Goal: Task Accomplishment & Management: Use online tool/utility

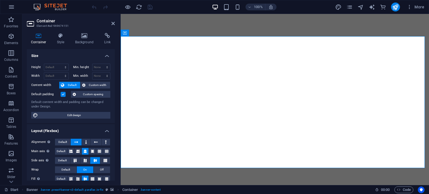
click at [113, 20] on h2 "Container" at bounding box center [76, 20] width 78 height 5
click at [113, 23] on icon at bounding box center [112, 23] width 3 height 4
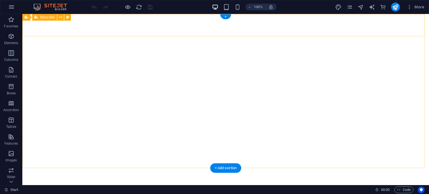
click at [32, 181] on div "Home About Services Portfolio News Contact Menu" at bounding box center [225, 192] width 407 height 22
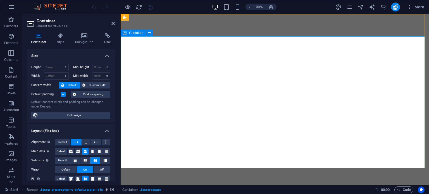
click at [136, 32] on span "Container" at bounding box center [136, 32] width 15 height 3
click at [83, 33] on icon at bounding box center [84, 36] width 27 height 6
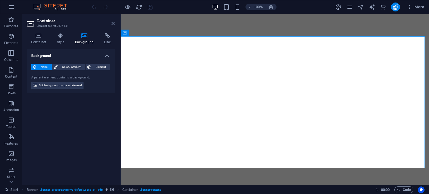
click at [111, 23] on icon at bounding box center [112, 23] width 3 height 4
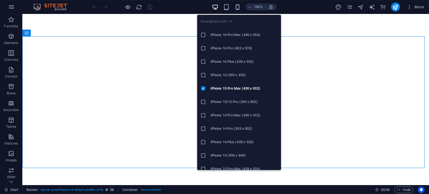
click at [235, 7] on icon "button" at bounding box center [237, 7] width 6 height 6
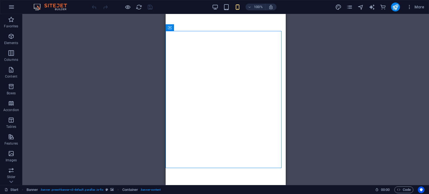
click at [301, 75] on div "Drag here to replace the existing content. Press “Ctrl” if you want to create a…" at bounding box center [225, 99] width 407 height 171
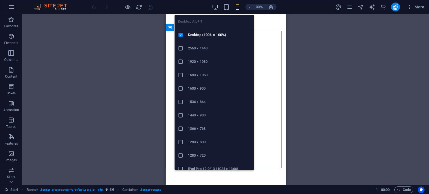
click at [216, 5] on icon "button" at bounding box center [215, 7] width 6 height 6
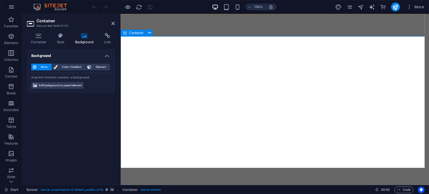
click at [123, 32] on icon at bounding box center [125, 33] width 4 height 7
click at [149, 33] on icon at bounding box center [149, 33] width 3 height 6
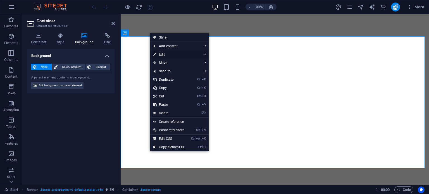
click at [167, 54] on link "⏎ Edit" at bounding box center [169, 54] width 38 height 8
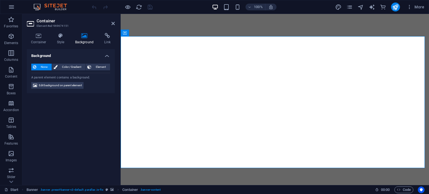
click at [88, 37] on icon at bounding box center [84, 36] width 27 height 6
click at [78, 70] on span "Color / Gradient" at bounding box center [71, 67] width 25 height 7
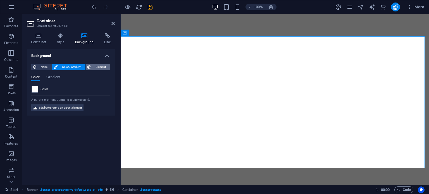
click at [97, 66] on span "Element" at bounding box center [100, 67] width 15 height 7
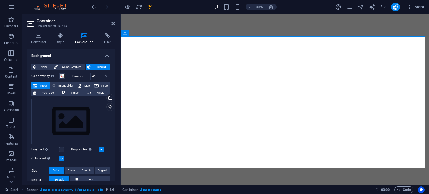
click at [114, 21] on icon at bounding box center [112, 23] width 3 height 4
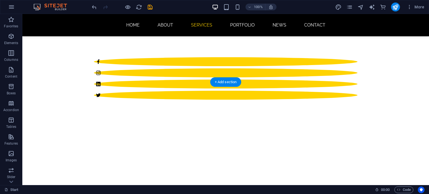
scroll to position [387, 0]
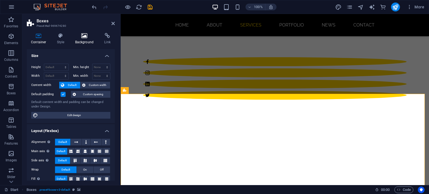
click at [82, 34] on icon at bounding box center [84, 36] width 27 height 6
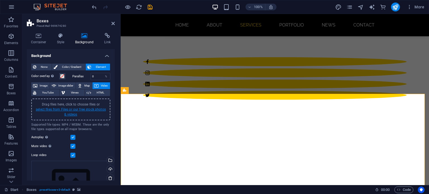
click at [69, 110] on link "select files from Files or our free stock photos & videos" at bounding box center [71, 112] width 70 height 9
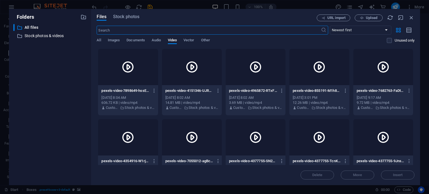
scroll to position [489, 0]
click at [129, 20] on button "Stock photos" at bounding box center [126, 18] width 26 height 6
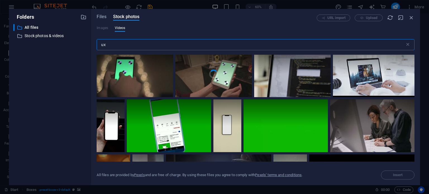
scroll to position [985, 0]
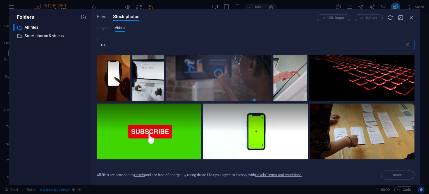
type input "u"
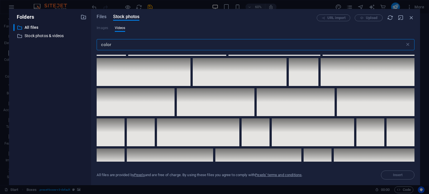
scroll to position [2265, 0]
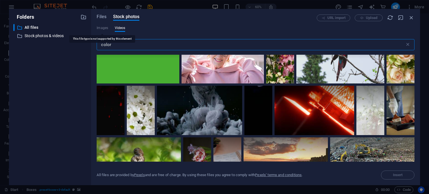
type input "color"
click at [119, 27] on span "Videos" at bounding box center [120, 28] width 11 height 7
click at [413, 15] on icon "button" at bounding box center [411, 18] width 6 height 6
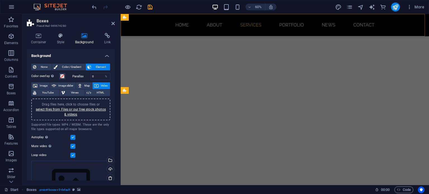
scroll to position [387, 0]
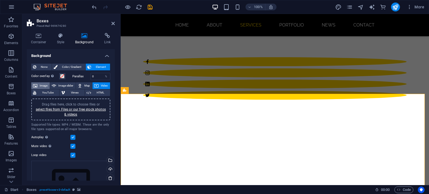
click at [43, 85] on span "Image" at bounding box center [43, 85] width 9 height 7
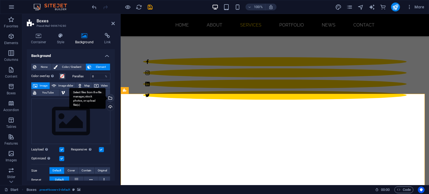
click at [109, 98] on div "Select files from the file manager, stock photos, or upload file(s)" at bounding box center [110, 98] width 8 height 8
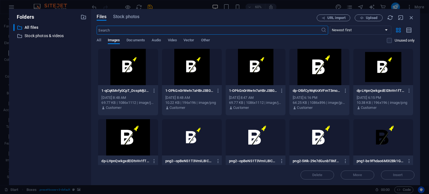
scroll to position [489, 0]
click at [133, 15] on span "Stock photos" at bounding box center [126, 16] width 26 height 7
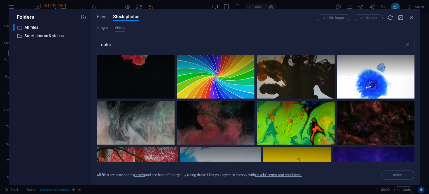
click at [103, 27] on span "Images" at bounding box center [102, 28] width 11 height 7
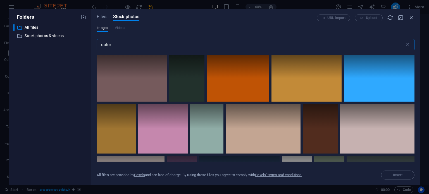
click at [118, 46] on input "color" at bounding box center [251, 44] width 308 height 11
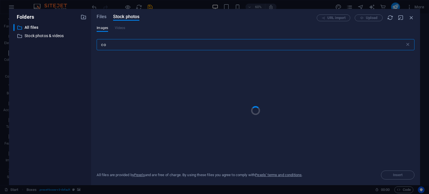
type input "c"
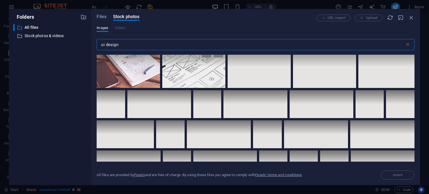
scroll to position [0, 0]
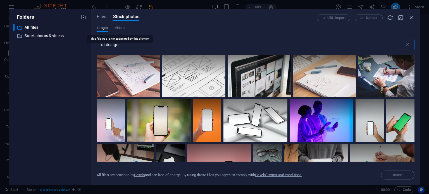
type input "ui design"
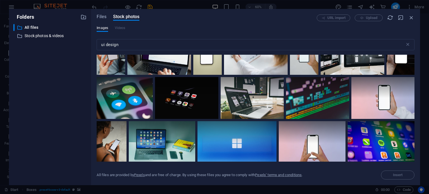
scroll to position [354, 0]
click at [105, 45] on input "ui design" at bounding box center [251, 44] width 308 height 11
click at [338, 85] on icon at bounding box center [342, 83] width 9 height 9
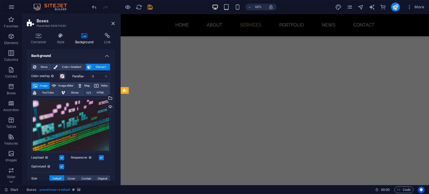
scroll to position [387, 0]
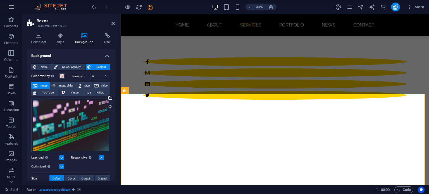
click at [103, 45] on div "Container Style Background Link Size Height Default px rem % vh vw Min. height …" at bounding box center [71, 107] width 88 height 148
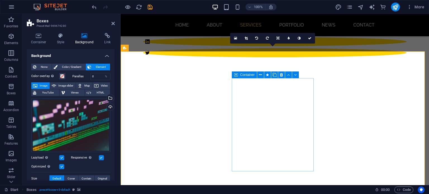
scroll to position [429, 0]
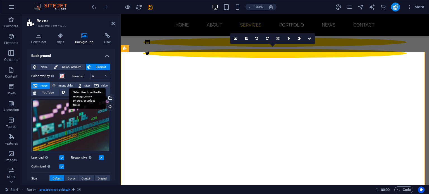
click at [110, 100] on div "Select files from the file manager, stock photos, or upload file(s)" at bounding box center [110, 98] width 8 height 8
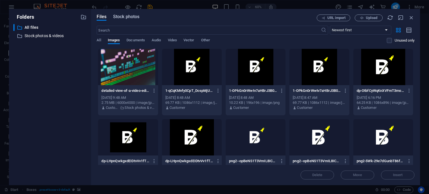
click at [125, 18] on span "Stock photos" at bounding box center [126, 16] width 26 height 7
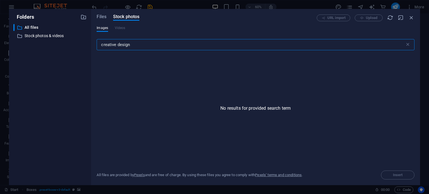
type input "creative design"
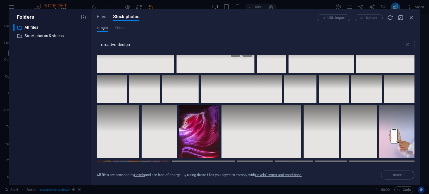
scroll to position [713, 0]
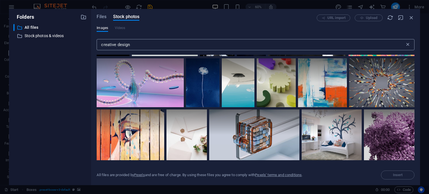
click at [407, 45] on icon at bounding box center [408, 45] width 6 height 6
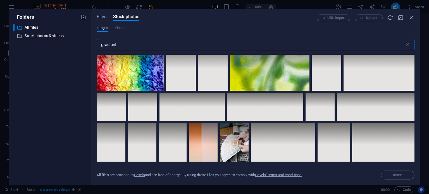
scroll to position [1631, 0]
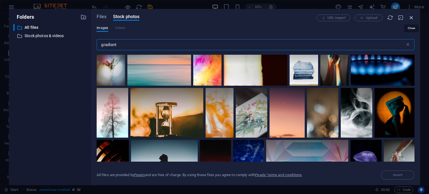
type input "gradiant"
click at [412, 15] on icon "button" at bounding box center [411, 18] width 6 height 6
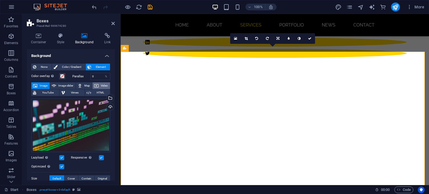
click at [97, 84] on icon at bounding box center [96, 85] width 4 height 7
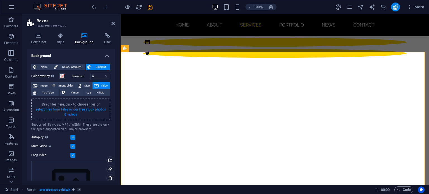
click at [76, 112] on link "select files from Files or our free stock photos & videos" at bounding box center [71, 112] width 70 height 9
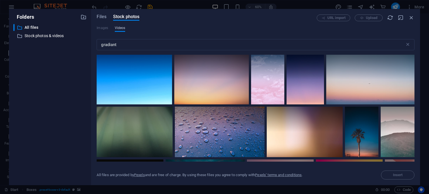
click at [121, 29] on span "Videos" at bounding box center [120, 28] width 11 height 7
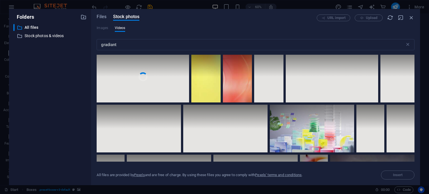
scroll to position [0, 0]
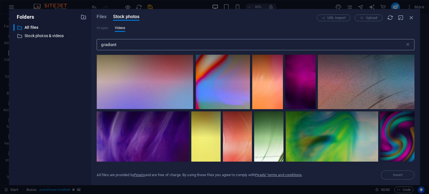
click at [128, 43] on input "gradiant" at bounding box center [251, 44] width 308 height 11
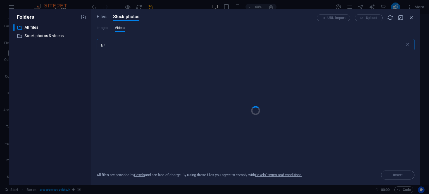
type input "g"
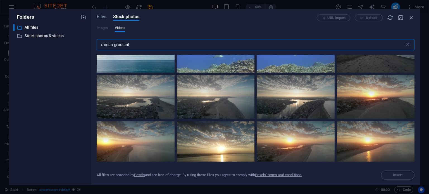
scroll to position [787, 0]
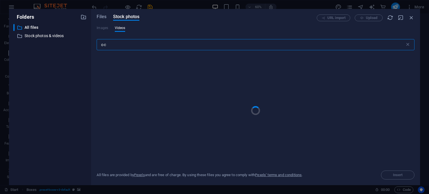
type input "o"
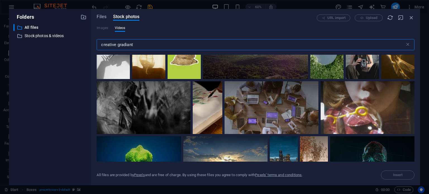
scroll to position [357, 0]
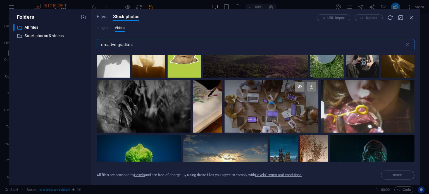
type input "creative gradiant"
click at [234, 101] on div at bounding box center [272, 93] width 94 height 27
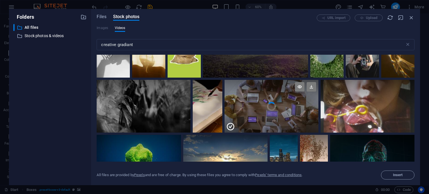
click at [234, 101] on div at bounding box center [272, 93] width 94 height 27
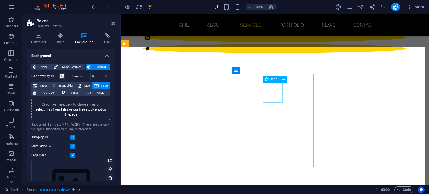
scroll to position [433, 0]
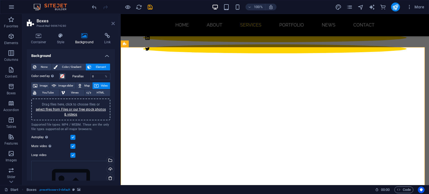
click at [112, 24] on icon at bounding box center [112, 23] width 3 height 4
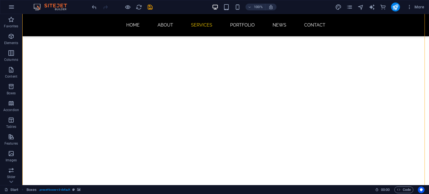
scroll to position [524, 0]
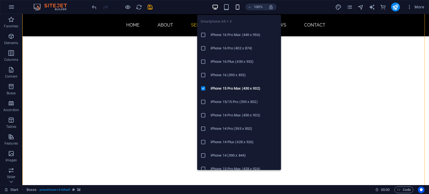
click at [236, 5] on icon "button" at bounding box center [237, 7] width 6 height 6
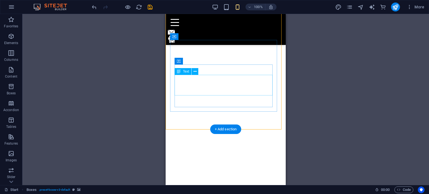
scroll to position [1118, 0]
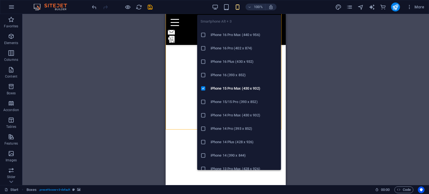
click at [227, 75] on h6 "iPhone 16 (393 x 852)" at bounding box center [244, 75] width 67 height 7
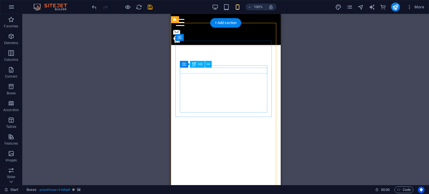
scroll to position [440, 0]
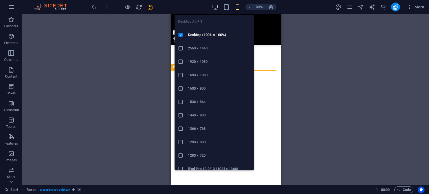
click at [218, 7] on icon "button" at bounding box center [215, 7] width 6 height 6
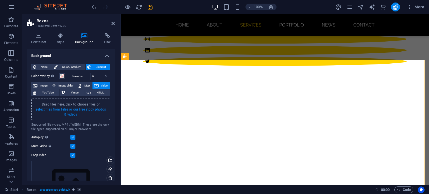
click at [66, 110] on link "select files from Files or our free stock photos & videos" at bounding box center [71, 112] width 70 height 9
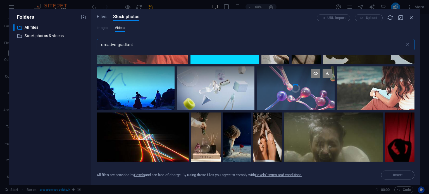
scroll to position [591, 0]
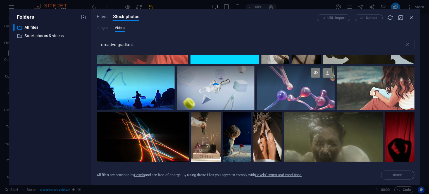
click at [216, 95] on video "Your browser does not support the video tag." at bounding box center [216, 88] width 78 height 44
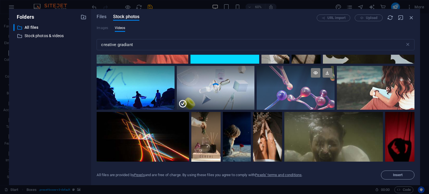
click at [216, 95] on div at bounding box center [216, 99] width 78 height 22
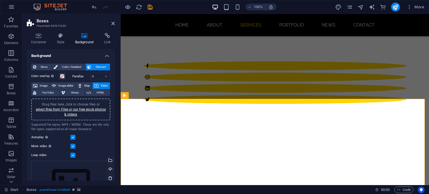
scroll to position [383, 0]
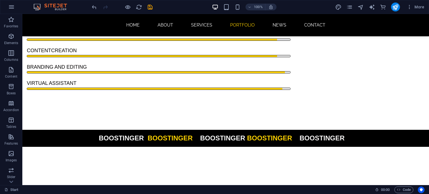
scroll to position [791, 0]
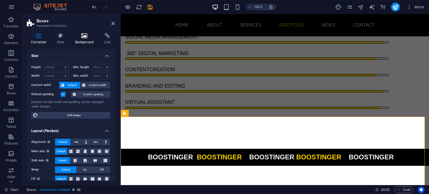
click at [85, 36] on icon at bounding box center [84, 36] width 27 height 6
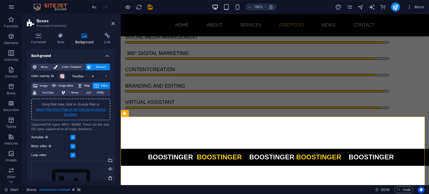
click at [73, 109] on link "select files from Files or our free stock photos & videos" at bounding box center [71, 112] width 70 height 9
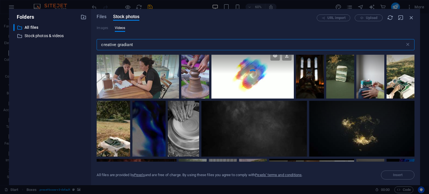
scroll to position [0, 0]
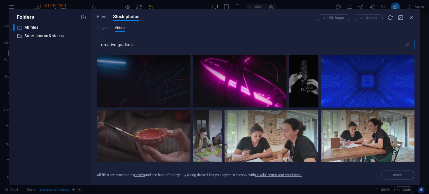
drag, startPoint x: 117, startPoint y: 42, endPoint x: 82, endPoint y: 47, distance: 36.1
click at [82, 47] on div "Folders ​ All files All files ​ Stock photos & videos Stock photos & videos Fil…" at bounding box center [214, 97] width 411 height 176
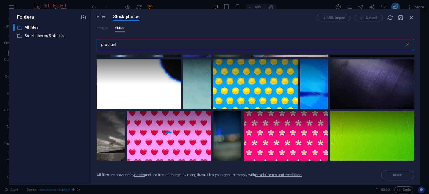
scroll to position [579, 0]
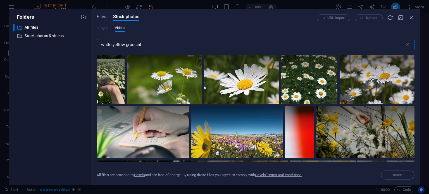
click at [184, 42] on input "white yellow gradiant" at bounding box center [251, 44] width 308 height 11
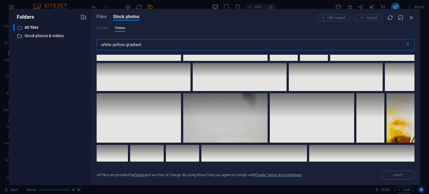
scroll to position [1251, 0]
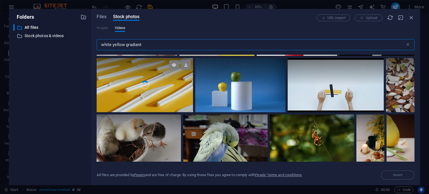
type input "white yellow gradiant"
click at [169, 89] on video "Your browser does not support the video tag." at bounding box center [145, 85] width 96 height 54
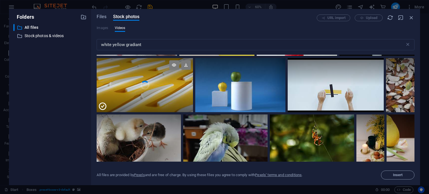
click at [169, 89] on div at bounding box center [145, 98] width 96 height 27
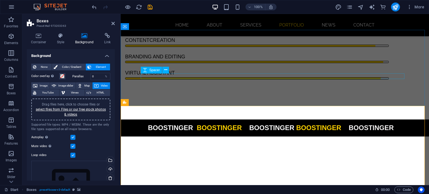
scroll to position [796, 0]
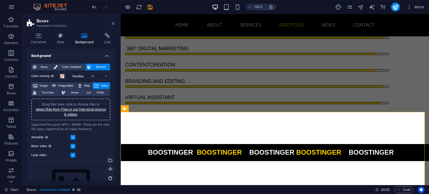
click at [112, 23] on icon at bounding box center [112, 23] width 3 height 4
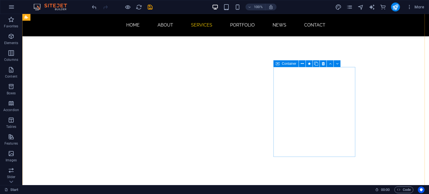
scroll to position [529, 0]
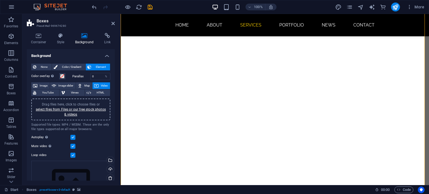
click at [77, 110] on link "select files from Files or our free stock photos & videos" at bounding box center [71, 112] width 70 height 9
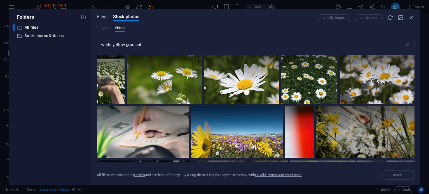
click at [103, 18] on span "Files" at bounding box center [102, 16] width 10 height 7
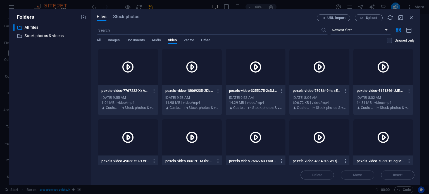
click at [132, 68] on icon at bounding box center [127, 66] width 13 height 13
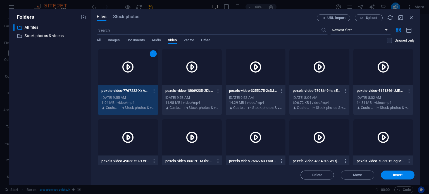
click at [132, 68] on icon at bounding box center [127, 66] width 13 height 13
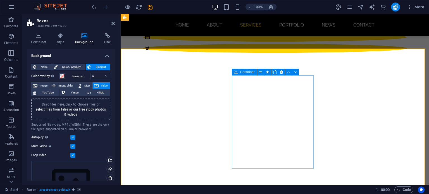
scroll to position [429, 0]
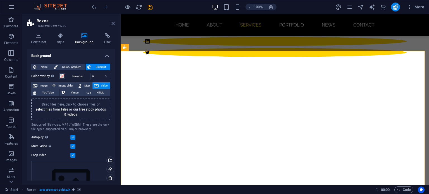
click at [113, 22] on icon at bounding box center [112, 23] width 3 height 4
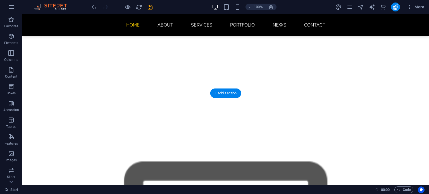
scroll to position [0, 0]
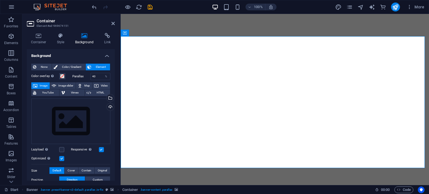
click at [112, 23] on icon at bounding box center [112, 23] width 3 height 4
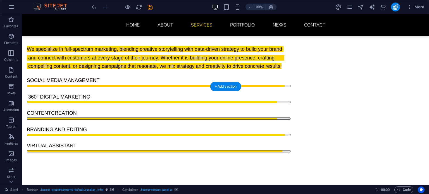
scroll to position [734, 0]
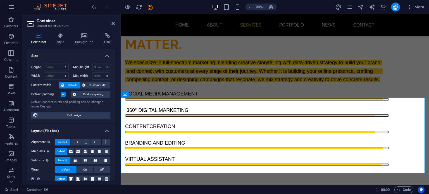
click at [83, 32] on div "Container Style Background Link Size Height Default px rem % vh vw Min. height …" at bounding box center [70, 106] width 97 height 157
click at [83, 34] on icon at bounding box center [84, 36] width 27 height 6
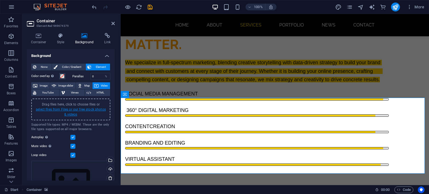
click at [72, 111] on link "select files from Files or our free stock photos & videos" at bounding box center [71, 112] width 70 height 9
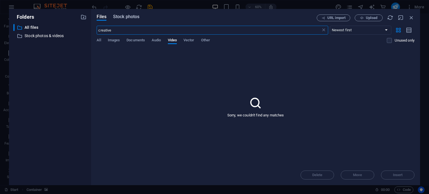
type input "creative"
click at [129, 18] on span "Stock photos" at bounding box center [126, 16] width 26 height 7
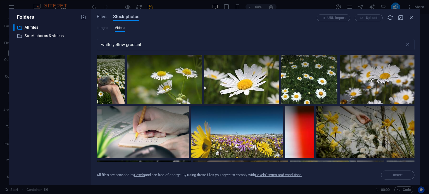
click at [129, 18] on span "Stock photos" at bounding box center [126, 16] width 26 height 7
click at [145, 43] on input "white yellow gradiant" at bounding box center [251, 44] width 308 height 11
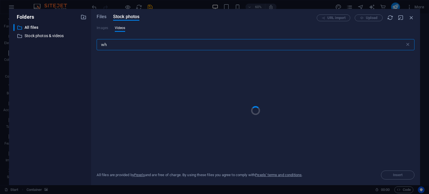
type input "w"
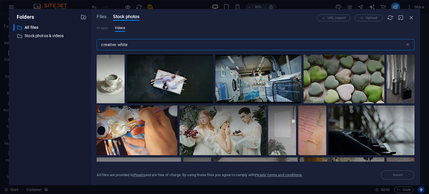
scroll to position [523, 0]
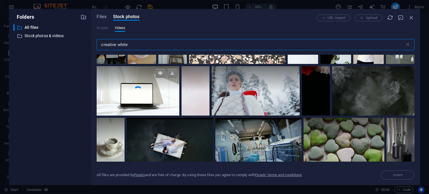
type input "creative white"
click at [162, 88] on div at bounding box center [138, 78] width 82 height 25
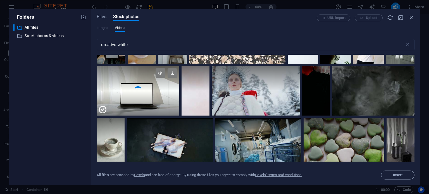
click at [162, 88] on div at bounding box center [138, 78] width 82 height 25
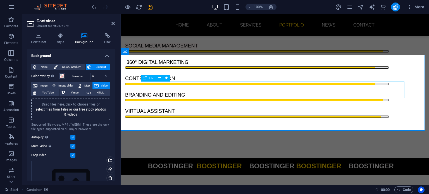
scroll to position [764, 0]
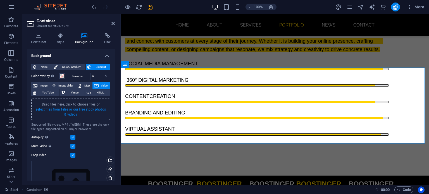
click at [68, 109] on link "select files from Files or our free stock photos & videos" at bounding box center [71, 112] width 70 height 9
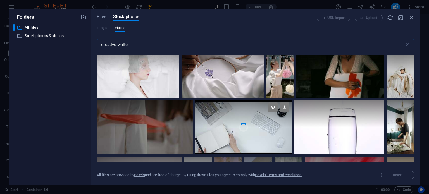
scroll to position [1133, 0]
click at [273, 123] on div at bounding box center [243, 114] width 96 height 27
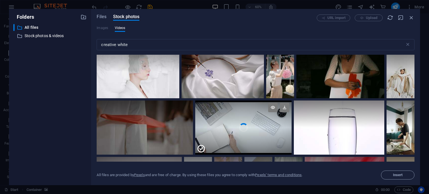
click at [273, 123] on div at bounding box center [243, 114] width 96 height 27
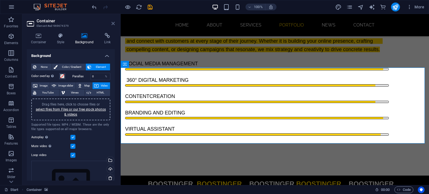
click at [112, 23] on icon at bounding box center [112, 23] width 3 height 4
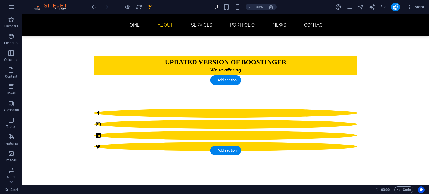
scroll to position [316, 0]
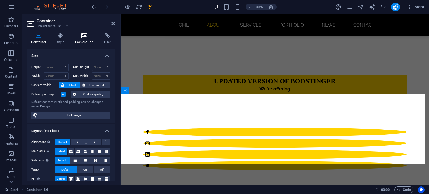
click at [90, 40] on h4 "Background" at bounding box center [85, 39] width 29 height 12
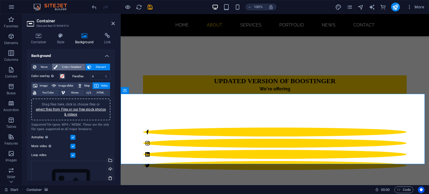
click at [77, 64] on span "Color / Gradient" at bounding box center [71, 67] width 25 height 7
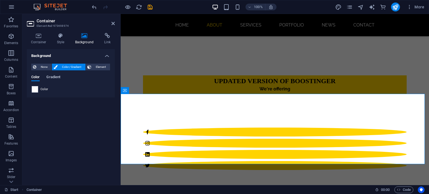
click at [54, 75] on span "Gradient" at bounding box center [53, 78] width 14 height 8
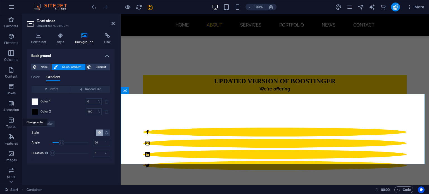
click at [36, 111] on span at bounding box center [35, 112] width 6 height 6
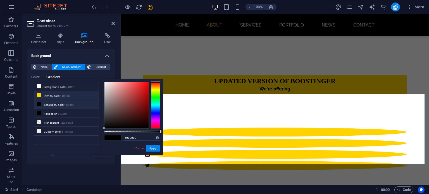
click at [56, 93] on li "Primary color #ffd300" at bounding box center [66, 95] width 64 height 9
type input "#ffd300"
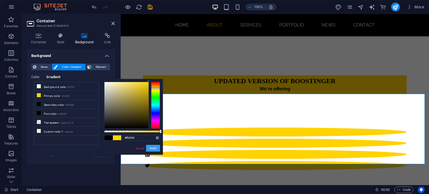
click at [160, 149] on button "Apply" at bounding box center [153, 148] width 14 height 7
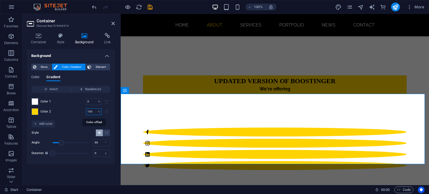
click at [91, 109] on input "100" at bounding box center [91, 111] width 10 height 7
click at [94, 109] on input "100" at bounding box center [91, 111] width 10 height 7
click at [92, 111] on input "10" at bounding box center [91, 111] width 10 height 7
type input "100"
click at [92, 101] on input "0" at bounding box center [91, 101] width 10 height 7
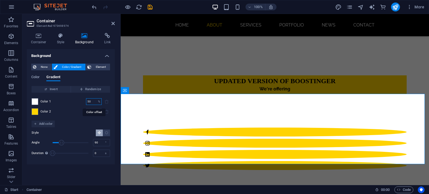
type input "50"
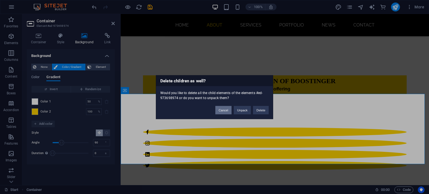
click at [220, 109] on button "Cancel" at bounding box center [223, 110] width 16 height 8
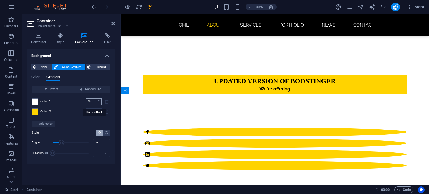
click at [98, 102] on p "%" at bounding box center [99, 102] width 2 height 6
click at [92, 102] on input "50" at bounding box center [91, 101] width 10 height 7
click at [106, 132] on icon "Radial gradient" at bounding box center [107, 133] width 4 height 4
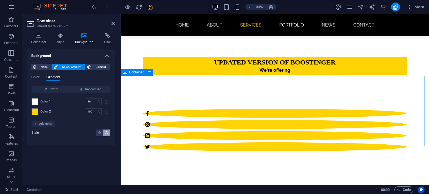
scroll to position [334, 0]
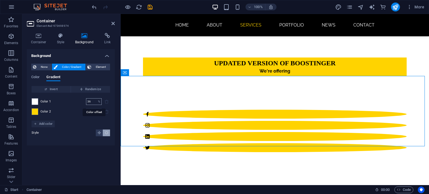
click at [92, 103] on input "36" at bounding box center [91, 101] width 10 height 7
type input "25"
click at [87, 158] on div "Background None Color / Gradient Element Stretch background to full-width Color…" at bounding box center [71, 115] width 88 height 132
click at [112, 24] on icon at bounding box center [112, 23] width 3 height 4
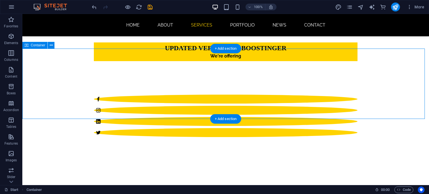
scroll to position [350, 0]
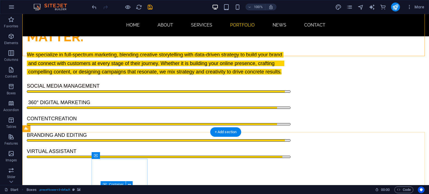
scroll to position [741, 0]
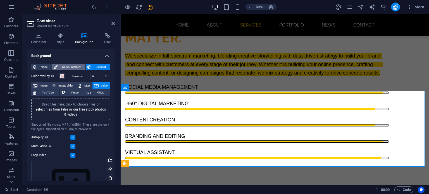
click at [70, 69] on span "Color / Gradient" at bounding box center [71, 67] width 25 height 7
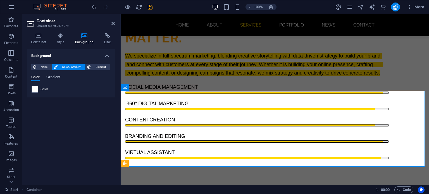
click at [59, 78] on span "Gradient" at bounding box center [53, 78] width 14 height 8
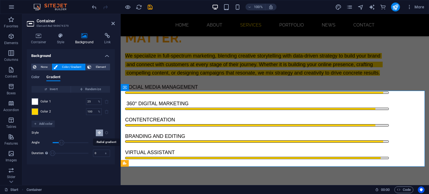
click at [105, 133] on icon "Radial gradient" at bounding box center [107, 133] width 4 height 4
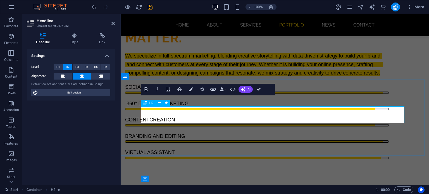
scroll to position [752, 0]
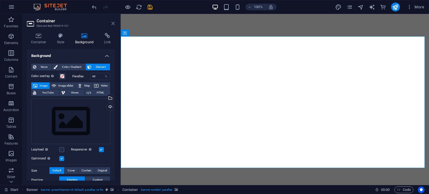
click at [112, 25] on icon at bounding box center [112, 23] width 3 height 4
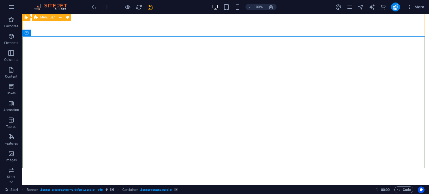
click at [49, 18] on span "Menu Bar" at bounding box center [47, 17] width 15 height 3
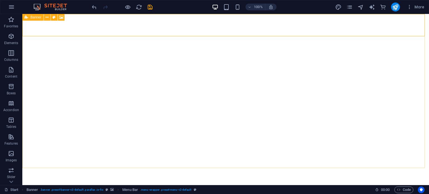
click at [27, 15] on icon at bounding box center [27, 17] width 4 height 7
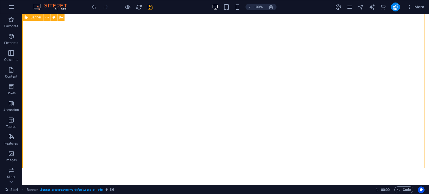
click at [25, 16] on icon at bounding box center [27, 17] width 4 height 7
select select "vh"
select select "header"
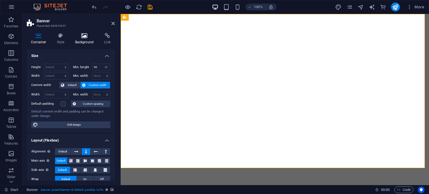
click at [84, 37] on icon at bounding box center [84, 36] width 27 height 6
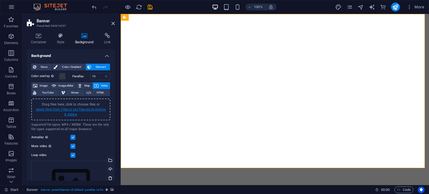
click at [70, 112] on link "select files from Files or our free stock photos & videos" at bounding box center [71, 112] width 70 height 9
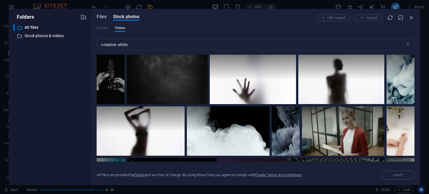
click at [103, 19] on span "Files" at bounding box center [102, 16] width 10 height 7
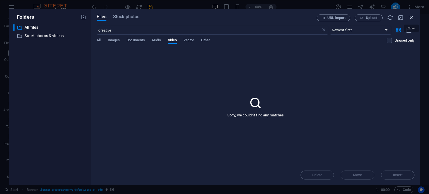
click at [412, 18] on icon "button" at bounding box center [411, 18] width 6 height 6
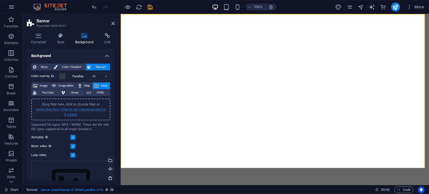
click at [70, 109] on link "select files from Files or our free stock photos & videos" at bounding box center [71, 112] width 70 height 9
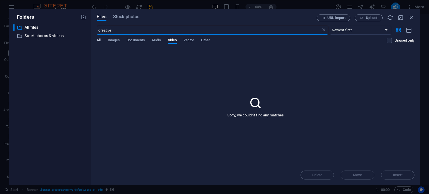
click at [98, 40] on span "All" at bounding box center [99, 41] width 4 height 8
drag, startPoint x: 117, startPoint y: 30, endPoint x: 70, endPoint y: 34, distance: 47.1
click at [70, 34] on div "Folders ​ All files All files ​ Stock photos & videos Stock photos & videos Fil…" at bounding box center [214, 97] width 411 height 176
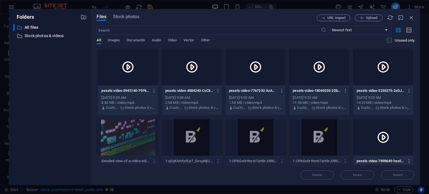
click at [179, 73] on div at bounding box center [192, 67] width 60 height 36
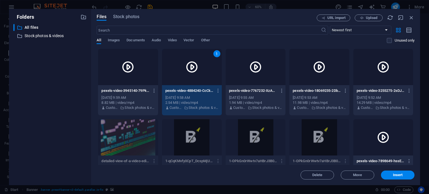
click at [179, 73] on div "1" at bounding box center [192, 67] width 60 height 36
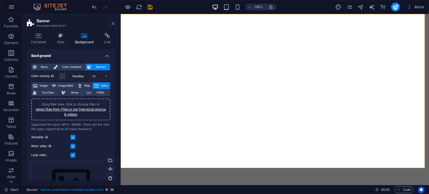
click at [113, 23] on icon at bounding box center [112, 23] width 3 height 4
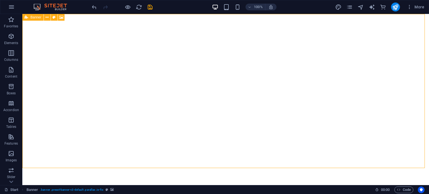
click at [29, 16] on div "Banner" at bounding box center [32, 17] width 21 height 7
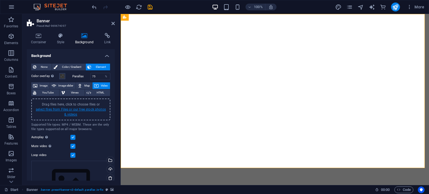
click at [59, 110] on link "select files from Files or our free stock photos & videos" at bounding box center [71, 112] width 70 height 9
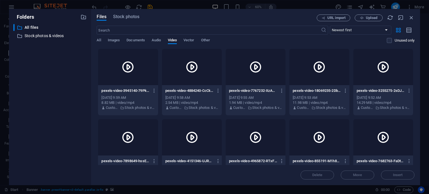
click at [140, 78] on div at bounding box center [128, 67] width 60 height 36
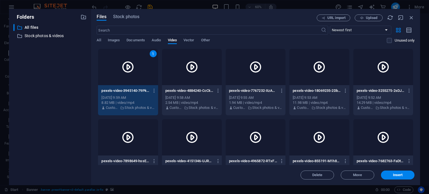
click at [140, 78] on div "1" at bounding box center [128, 67] width 60 height 36
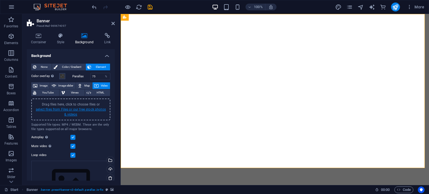
click at [69, 110] on link "select files from Files or our free stock photos & videos" at bounding box center [71, 112] width 70 height 9
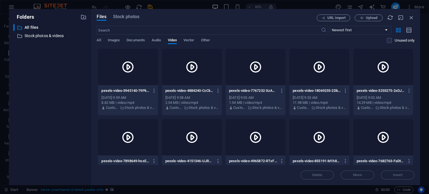
click at [128, 68] on icon at bounding box center [127, 66] width 13 height 13
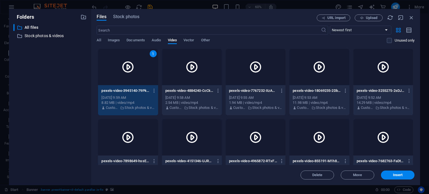
click at [128, 68] on icon at bounding box center [127, 66] width 13 height 13
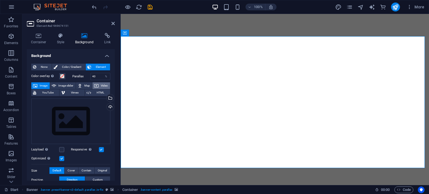
click at [94, 85] on icon at bounding box center [96, 85] width 4 height 7
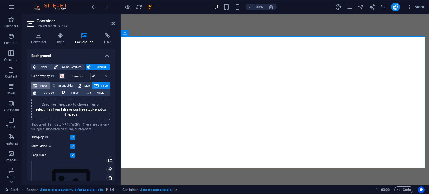
click at [42, 85] on span "Image" at bounding box center [43, 85] width 9 height 7
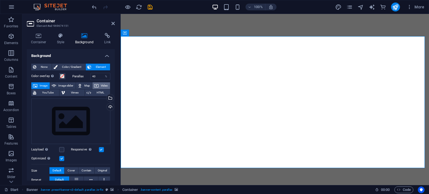
click at [95, 84] on icon at bounding box center [96, 85] width 4 height 7
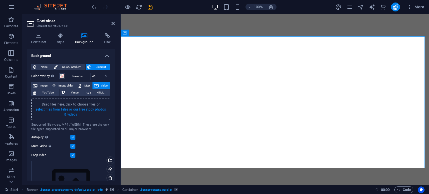
click at [71, 108] on link "select files from Files or our free stock photos & videos" at bounding box center [71, 112] width 70 height 9
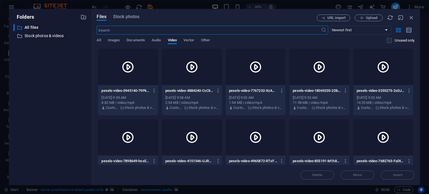
click at [120, 64] on div at bounding box center [128, 67] width 60 height 36
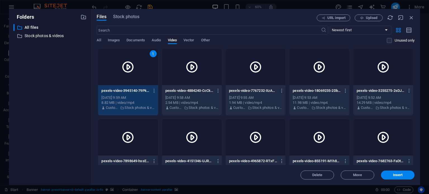
click at [120, 64] on div "1" at bounding box center [128, 67] width 60 height 36
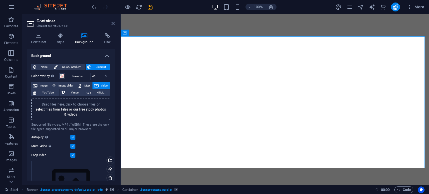
click at [113, 22] on icon at bounding box center [112, 23] width 3 height 4
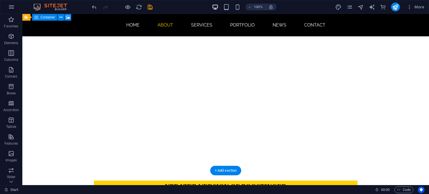
scroll to position [210, 0]
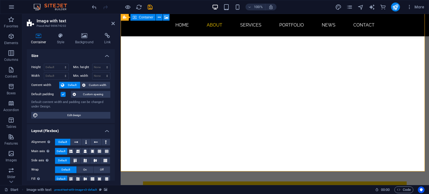
click at [86, 44] on h4 "Background" at bounding box center [85, 39] width 29 height 12
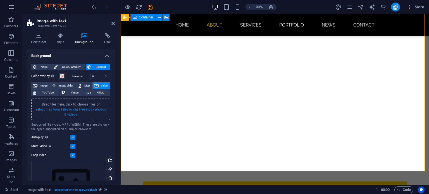
click at [73, 108] on link "select files from Files or our free stock photos & videos" at bounding box center [71, 112] width 70 height 9
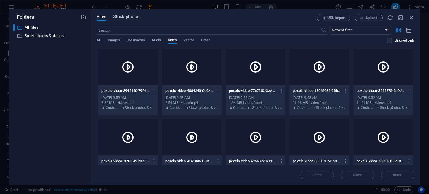
click at [130, 18] on span "Stock photos" at bounding box center [126, 16] width 26 height 7
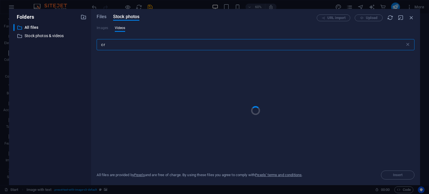
type input "c"
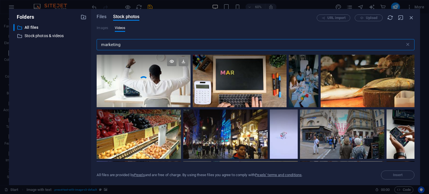
scroll to position [144, 0]
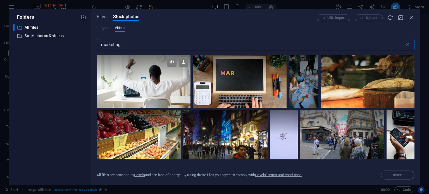
type input "marketing"
click at [159, 82] on video "Your browser does not support the video tag." at bounding box center [144, 81] width 94 height 53
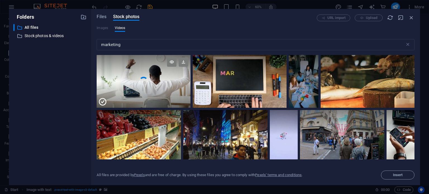
click at [159, 82] on div at bounding box center [144, 94] width 94 height 27
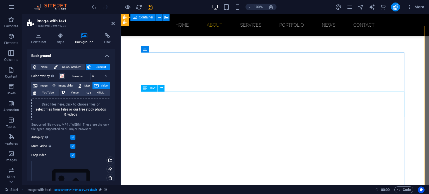
scroll to position [140, 0]
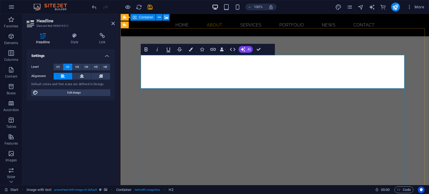
drag, startPoint x: 141, startPoint y: 61, endPoint x: 199, endPoint y: 82, distance: 62.0
click at [191, 47] on icon "button" at bounding box center [191, 49] width 4 height 4
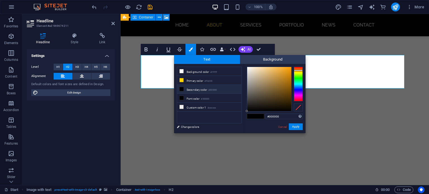
click at [247, 115] on div "#000000 Supported formats #0852ed rgb(8, 82, 237) rgba(8, 82, 237, 90%) hsv(221…" at bounding box center [275, 139] width 62 height 150
click at [299, 127] on button "Apply" at bounding box center [296, 126] width 14 height 7
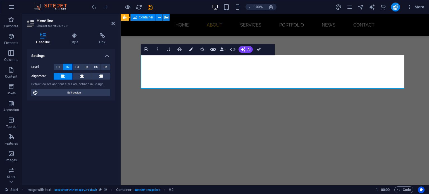
click at [301, 60] on div "Drag here to replace the existing content. Press “Ctrl” if you want to create a…" at bounding box center [275, 99] width 308 height 171
drag, startPoint x: 322, startPoint y: 61, endPoint x: 268, endPoint y: 58, distance: 53.5
click at [193, 49] on icon "button" at bounding box center [191, 49] width 4 height 4
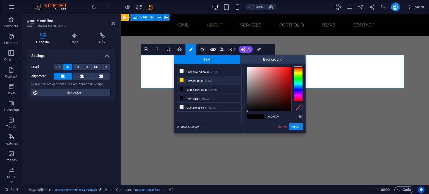
click at [184, 80] on li "Primary color #ffd300" at bounding box center [209, 80] width 64 height 9
type input "#ffd300"
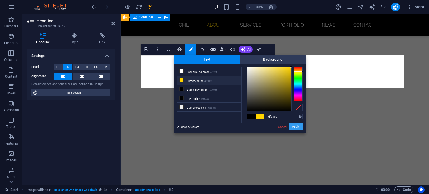
click at [296, 126] on button "Apply" at bounding box center [296, 126] width 14 height 7
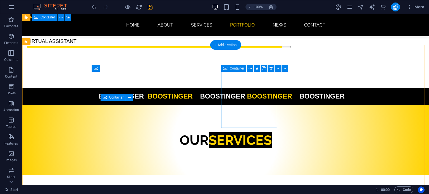
scroll to position [852, 0]
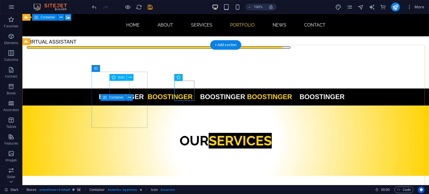
select select "xMidYMid"
select select "px"
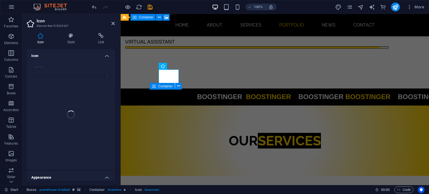
scroll to position [863, 0]
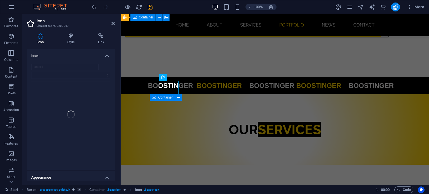
click at [92, 67] on input "android" at bounding box center [64, 67] width 67 height 7
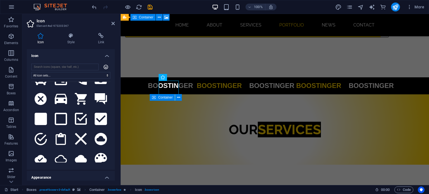
scroll to position [179, 0]
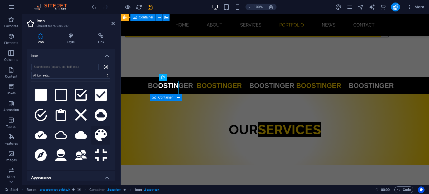
click at [99, 129] on icon at bounding box center [101, 135] width 12 height 12
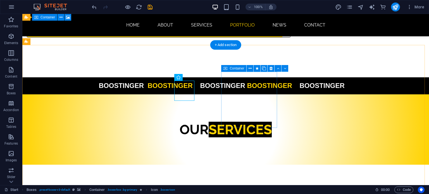
scroll to position [852, 0]
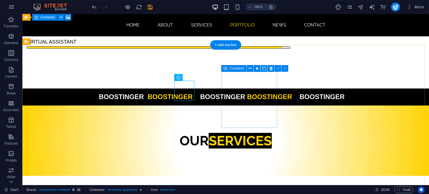
select select "px"
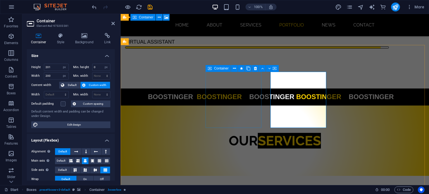
scroll to position [863, 0]
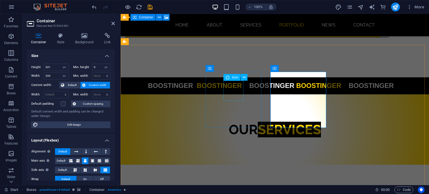
select select "xMidYMid"
select select "px"
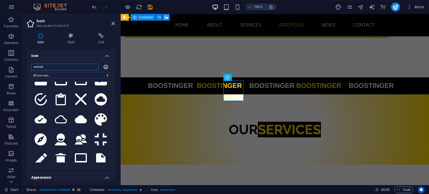
scroll to position [206, 0]
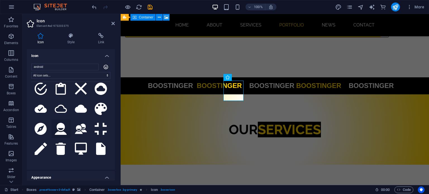
click at [60, 123] on icon at bounding box center [61, 129] width 12 height 12
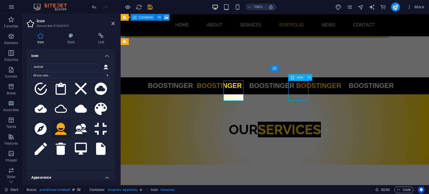
select select "xMidYMid"
select select "px"
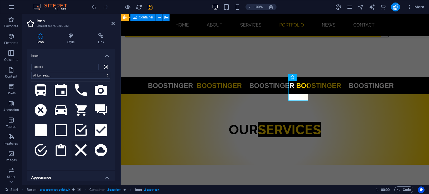
scroll to position [145, 0]
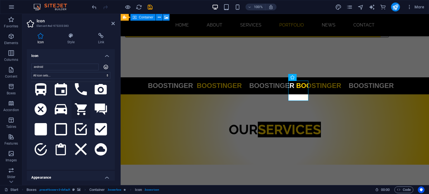
click at [77, 106] on icon at bounding box center [81, 109] width 12 height 12
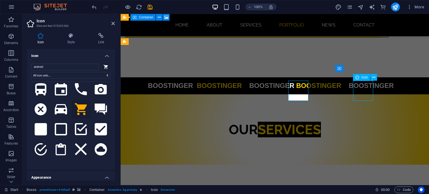
select select "xMidYMid"
select select "px"
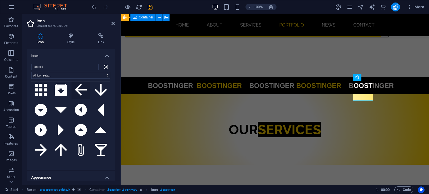
scroll to position [48, 0]
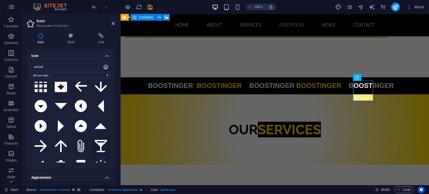
drag, startPoint x: 85, startPoint y: 126, endPoint x: 97, endPoint y: 142, distance: 20.1
click at [97, 142] on icon at bounding box center [101, 146] width 12 height 12
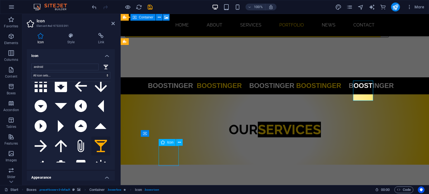
select select "xMidYMid"
select select "px"
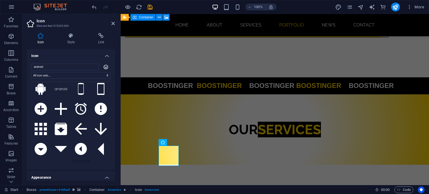
scroll to position [4, 0]
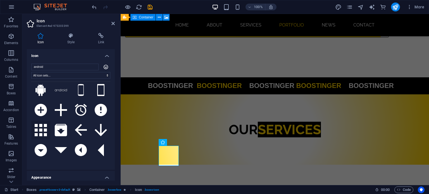
click at [41, 124] on icon at bounding box center [41, 130] width 12 height 12
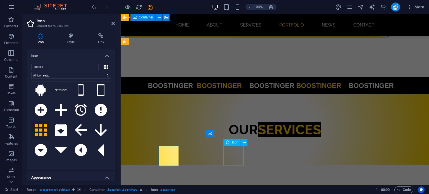
select select "xMidYMid"
select select "px"
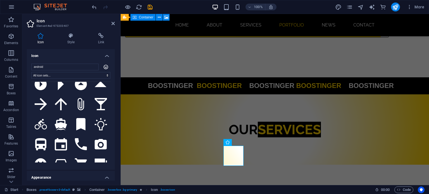
scroll to position [98, 0]
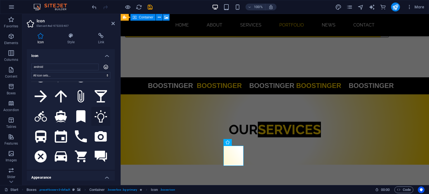
click at [95, 111] on icon at bounding box center [101, 116] width 12 height 12
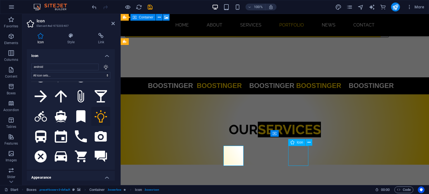
select select "xMidYMid"
select select "px"
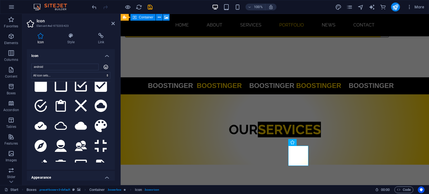
scroll to position [190, 0]
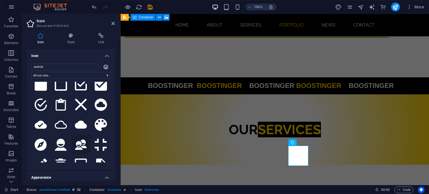
click at [76, 140] on icon at bounding box center [81, 145] width 12 height 11
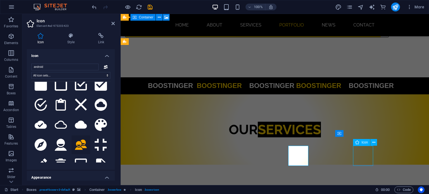
select select "xMidYMid"
select select "px"
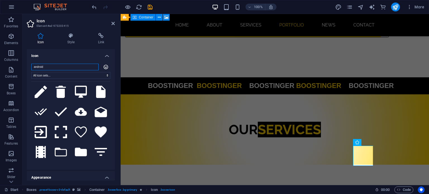
scroll to position [284, 0]
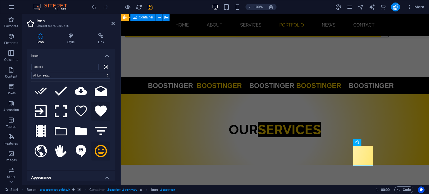
click at [99, 106] on icon at bounding box center [101, 111] width 12 height 11
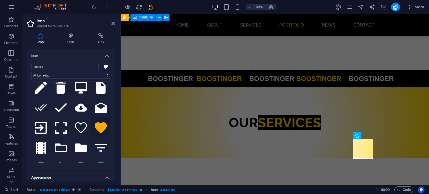
scroll to position [264, 0]
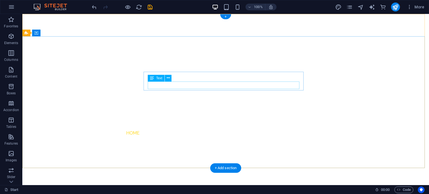
scroll to position [0, 0]
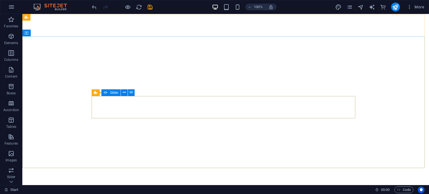
click at [106, 92] on icon at bounding box center [106, 92] width 4 height 7
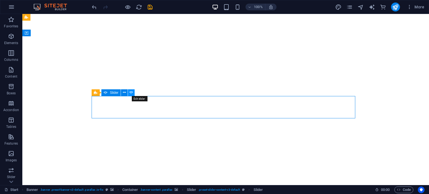
click at [130, 92] on icon at bounding box center [131, 93] width 4 height 6
select select "fade"
select select "ms"
select select "s"
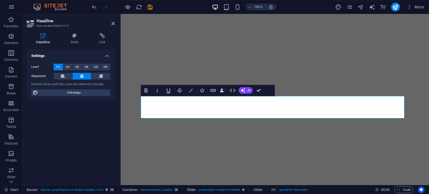
click at [191, 92] on button "Colors" at bounding box center [191, 90] width 11 height 11
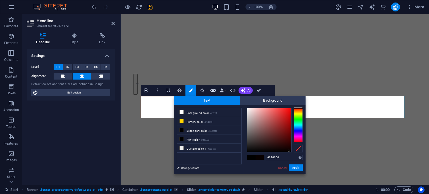
type input "#000000"
drag, startPoint x: 248, startPoint y: 140, endPoint x: 297, endPoint y: 167, distance: 55.8
click at [297, 167] on div "#000000 Supported formats #0852ed rgb(8, 82, 237) rgba(8, 82, 237, 90%) hsv(221…" at bounding box center [275, 180] width 62 height 150
click at [297, 167] on button "Apply" at bounding box center [296, 168] width 14 height 7
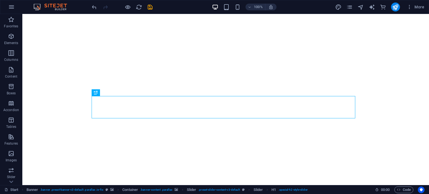
click at [97, 149] on div "Slider Slider H1 Banner Container Slider Slider Slider Spacer Separator Text Se…" at bounding box center [225, 99] width 407 height 171
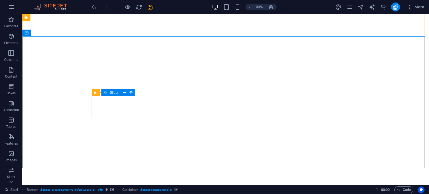
click at [108, 91] on div "Slider" at bounding box center [110, 92] width 19 height 7
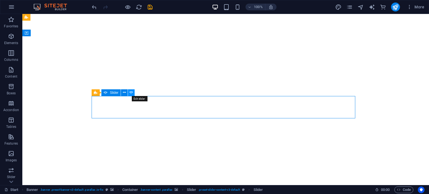
click at [132, 90] on icon at bounding box center [131, 93] width 4 height 6
select select "fade"
select select "ms"
select select "s"
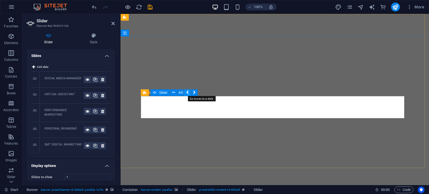
click at [188, 92] on icon at bounding box center [187, 93] width 3 height 6
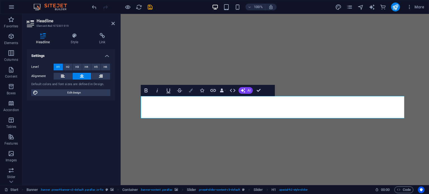
click at [189, 91] on icon "button" at bounding box center [191, 91] width 4 height 4
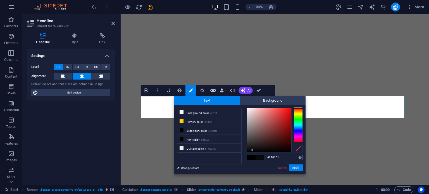
type input "#000000"
drag, startPoint x: 252, startPoint y: 150, endPoint x: 296, endPoint y: 168, distance: 47.5
click at [296, 168] on div "#000000 Supported formats #0852ed rgb(8, 82, 237) rgba(8, 82, 237, 90%) hsv(221…" at bounding box center [275, 180] width 62 height 150
click at [296, 168] on button "Apply" at bounding box center [296, 168] width 14 height 7
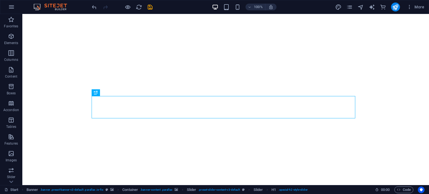
click at [110, 139] on div "Slider Slider H1 Banner Container Slider Slider Slider Spacer Separator Text Se…" at bounding box center [225, 99] width 407 height 171
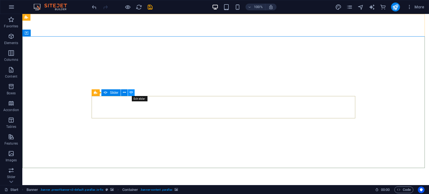
click at [130, 92] on icon at bounding box center [131, 93] width 4 height 6
select select "fade"
select select "ms"
select select "s"
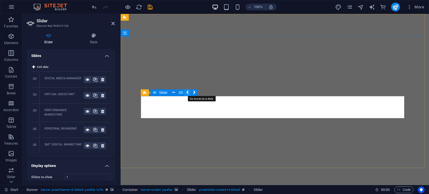
click at [187, 93] on icon at bounding box center [187, 93] width 3 height 6
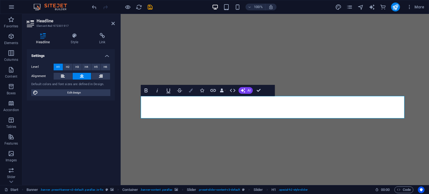
click at [192, 90] on icon "button" at bounding box center [191, 91] width 4 height 4
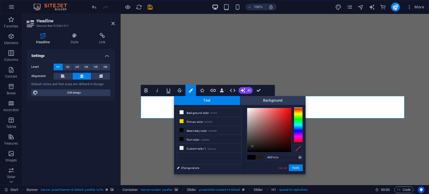
click at [253, 146] on div at bounding box center [269, 130] width 44 height 44
type input "#000000"
drag, startPoint x: 284, startPoint y: 148, endPoint x: 299, endPoint y: 170, distance: 26.2
click at [299, 170] on div "#000000 Supported formats #0852ed rgb(8, 82, 237) rgba(8, 82, 237, 90%) hsv(221…" at bounding box center [275, 180] width 62 height 150
click at [299, 170] on button "Apply" at bounding box center [296, 168] width 14 height 7
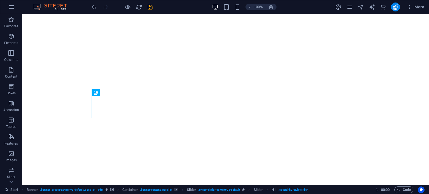
click at [130, 136] on div "Slider Slider H1 Banner Container Slider Slider Slider Spacer Separator Text Se…" at bounding box center [225, 99] width 407 height 171
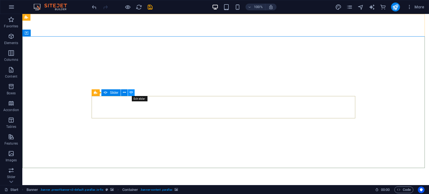
click at [130, 91] on icon at bounding box center [131, 93] width 4 height 6
select select "fade"
select select "ms"
select select "s"
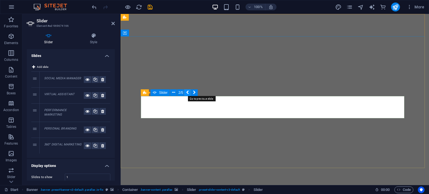
click at [187, 92] on icon at bounding box center [187, 93] width 3 height 6
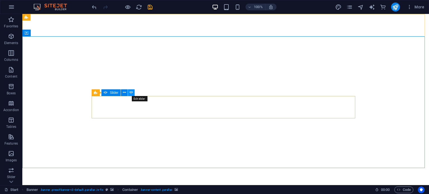
click at [130, 91] on icon at bounding box center [131, 93] width 4 height 6
select select "fade"
select select "ms"
select select "s"
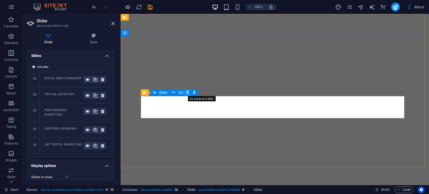
click at [187, 91] on icon at bounding box center [187, 93] width 3 height 6
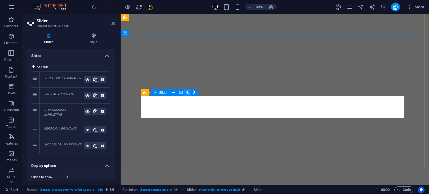
click at [187, 91] on icon at bounding box center [187, 93] width 3 height 6
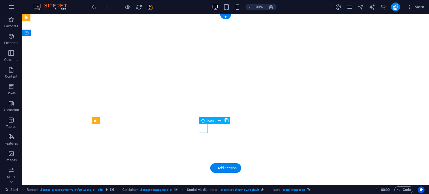
select select "xMidYMid"
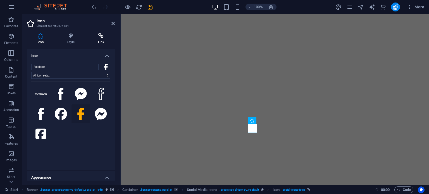
click at [103, 38] on icon at bounding box center [100, 36] width 27 height 6
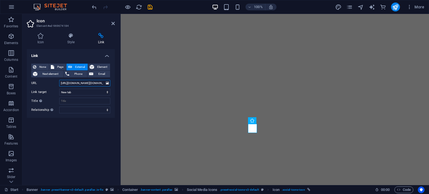
click at [87, 82] on input "https://www.facebook.com/boostinger.global" at bounding box center [84, 83] width 51 height 7
type input "https://www.facebook.com/boostinger.co"
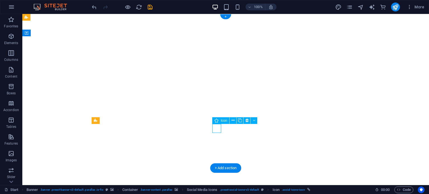
select select "xMidYMid"
select select "px"
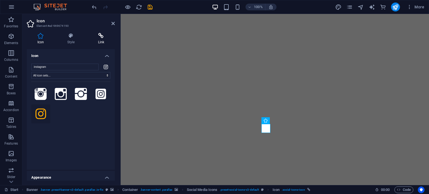
click at [101, 33] on icon at bounding box center [100, 36] width 27 height 6
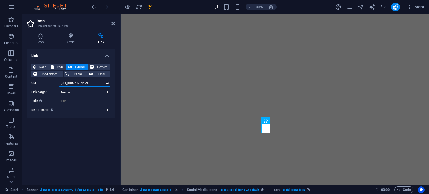
click at [91, 81] on input "https://www.instagram.com/boostinger_global/" at bounding box center [84, 83] width 51 height 7
type input "https://www.instagram.com/boostinger.co/"
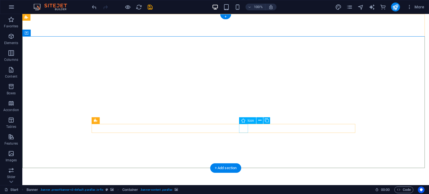
checkbox input "false"
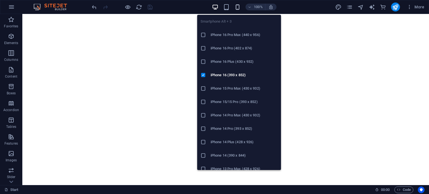
click at [238, 5] on icon "button" at bounding box center [237, 7] width 6 height 6
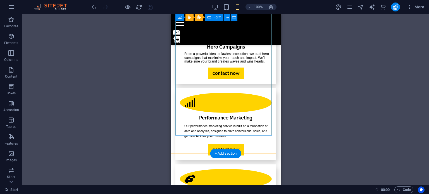
scroll to position [2245, 0]
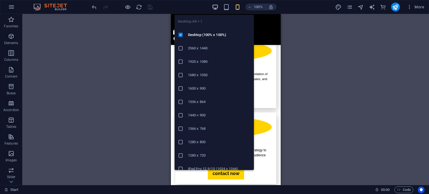
click at [213, 7] on icon "button" at bounding box center [215, 7] width 6 height 6
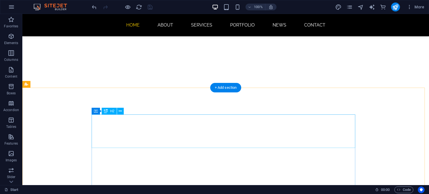
scroll to position [82, 0]
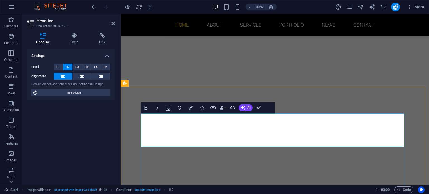
drag, startPoint x: 322, startPoint y: 117, endPoint x: 269, endPoint y: 124, distance: 53.5
click at [192, 108] on icon "button" at bounding box center [191, 108] width 4 height 4
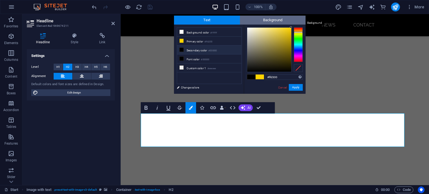
click at [271, 18] on span "Background" at bounding box center [273, 20] width 66 height 9
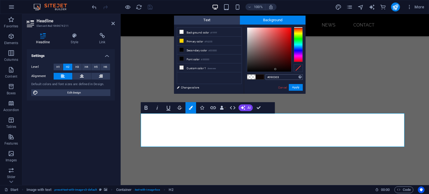
type input "#000000"
drag, startPoint x: 275, startPoint y: 69, endPoint x: 300, endPoint y: 90, distance: 31.7
click at [300, 90] on div "#000000 Supported formats #0852ed rgb(8, 82, 237) rgba(8, 82, 237, 90%) hsv(221…" at bounding box center [275, 100] width 62 height 150
click at [300, 90] on button "Apply" at bounding box center [296, 87] width 14 height 7
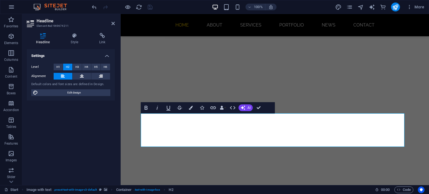
click at [297, 118] on div "Drag here to replace the existing content. Press “Ctrl” if you want to create a…" at bounding box center [275, 99] width 308 height 171
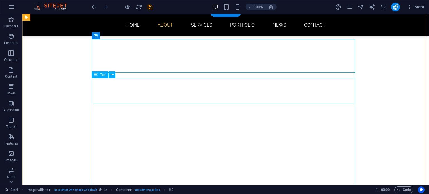
scroll to position [156, 0]
checkbox input "false"
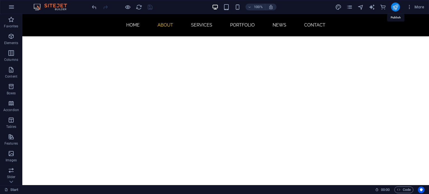
click at [396, 9] on icon "publish" at bounding box center [395, 7] width 6 height 6
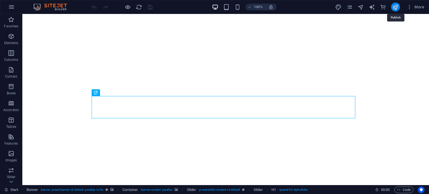
click at [393, 5] on icon "publish" at bounding box center [395, 7] width 6 height 6
click at [397, 8] on icon "publish" at bounding box center [395, 7] width 6 height 6
click at [394, 5] on icon "publish" at bounding box center [395, 7] width 6 height 6
click at [394, 9] on icon "publish" at bounding box center [395, 7] width 6 height 6
